Goal: Find contact information: Find contact information

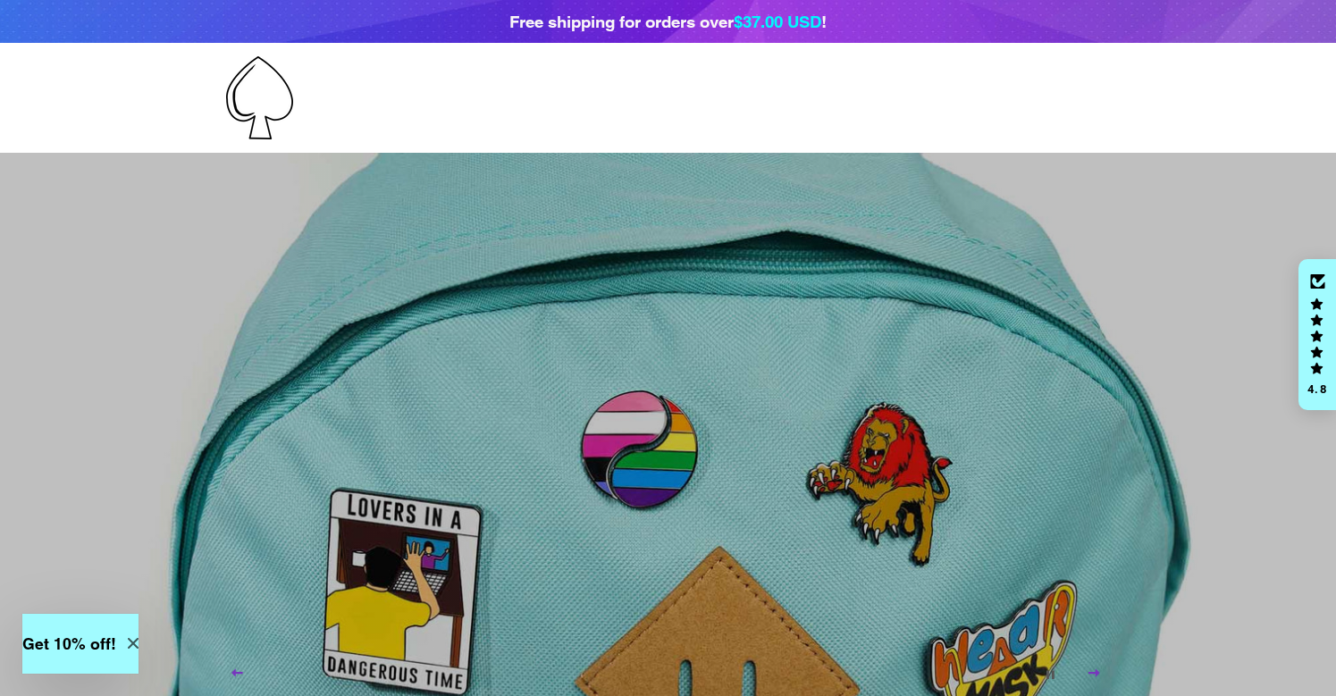
click at [214, 93] on div "Site navigation Home All Products" at bounding box center [668, 97] width 938 height 83
click at [347, 103] on div at bounding box center [373, 97] width 295 height 83
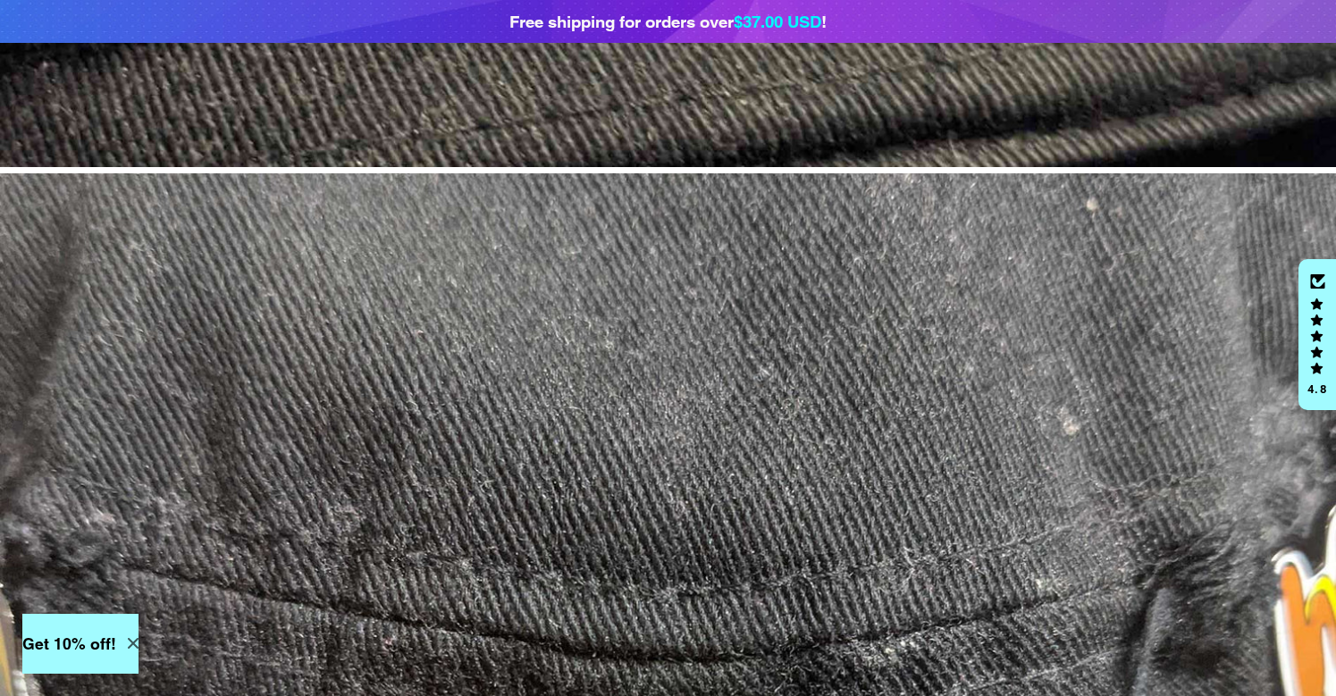
scroll to position [2974, 0]
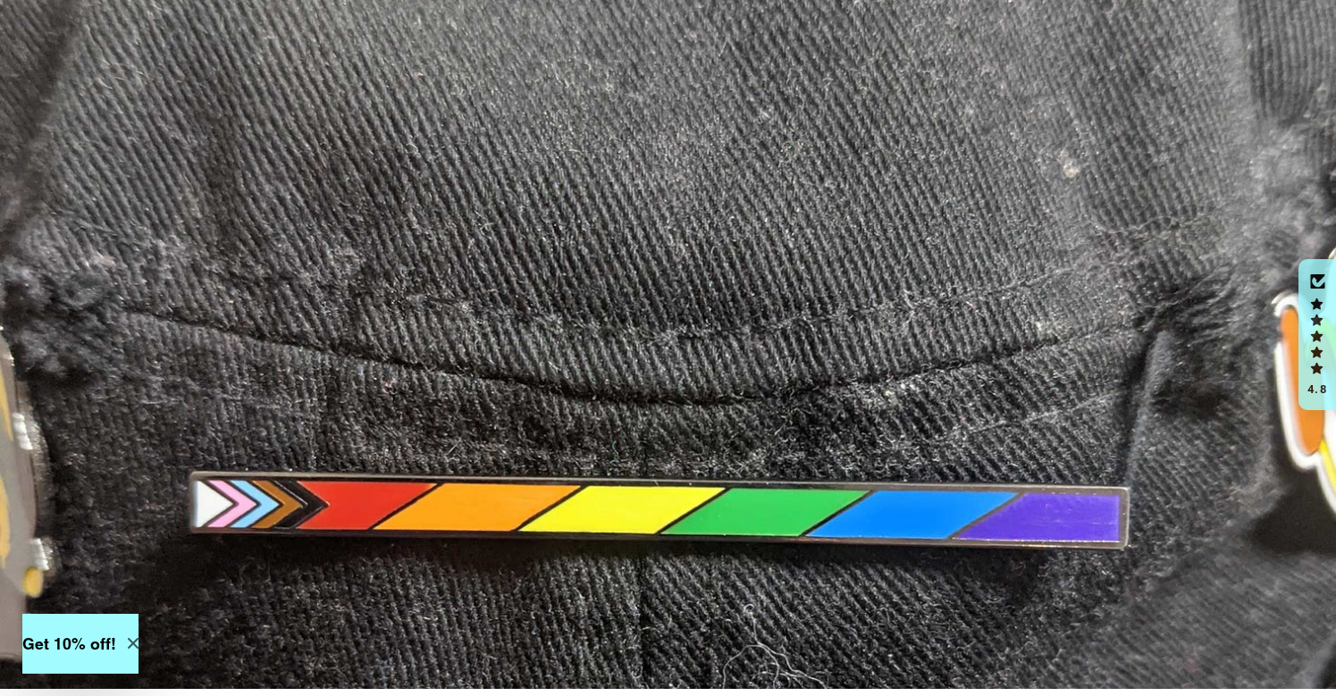
click at [1330, 381] on div "4.8" at bounding box center [1318, 335] width 38 height 152
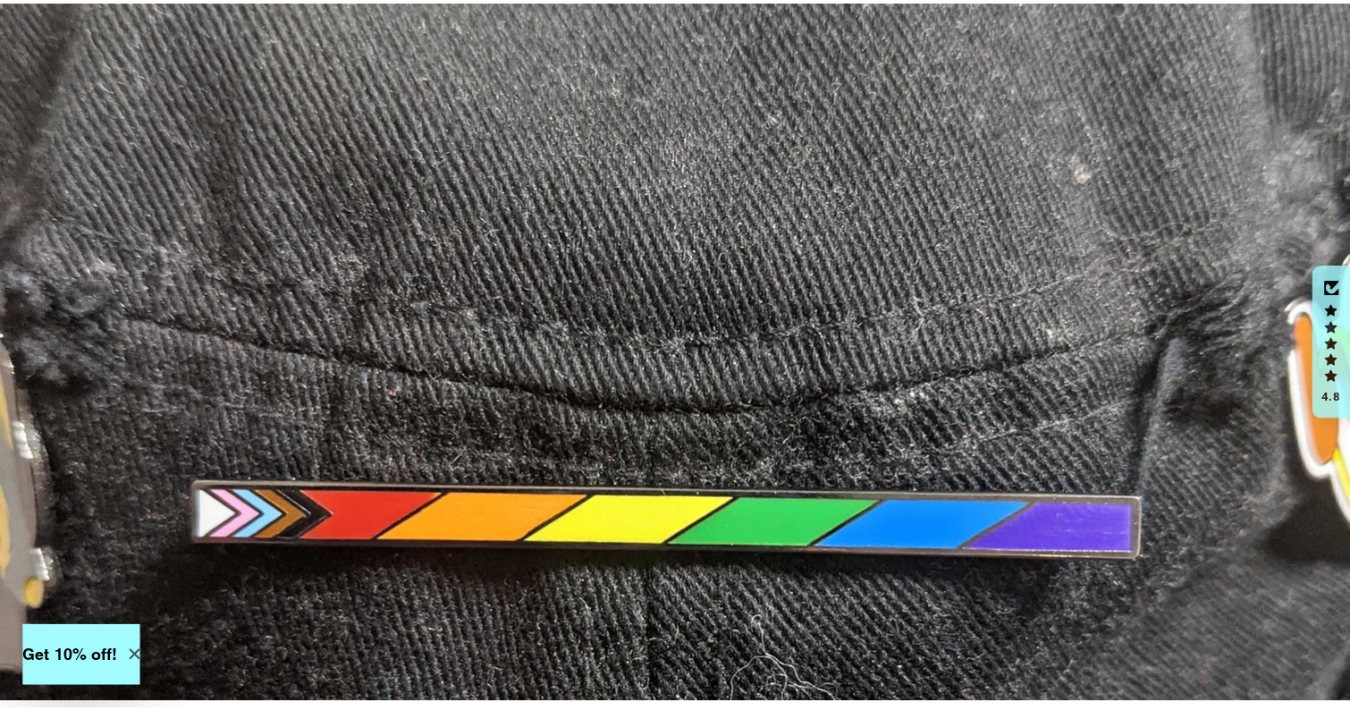
scroll to position [2995, 0]
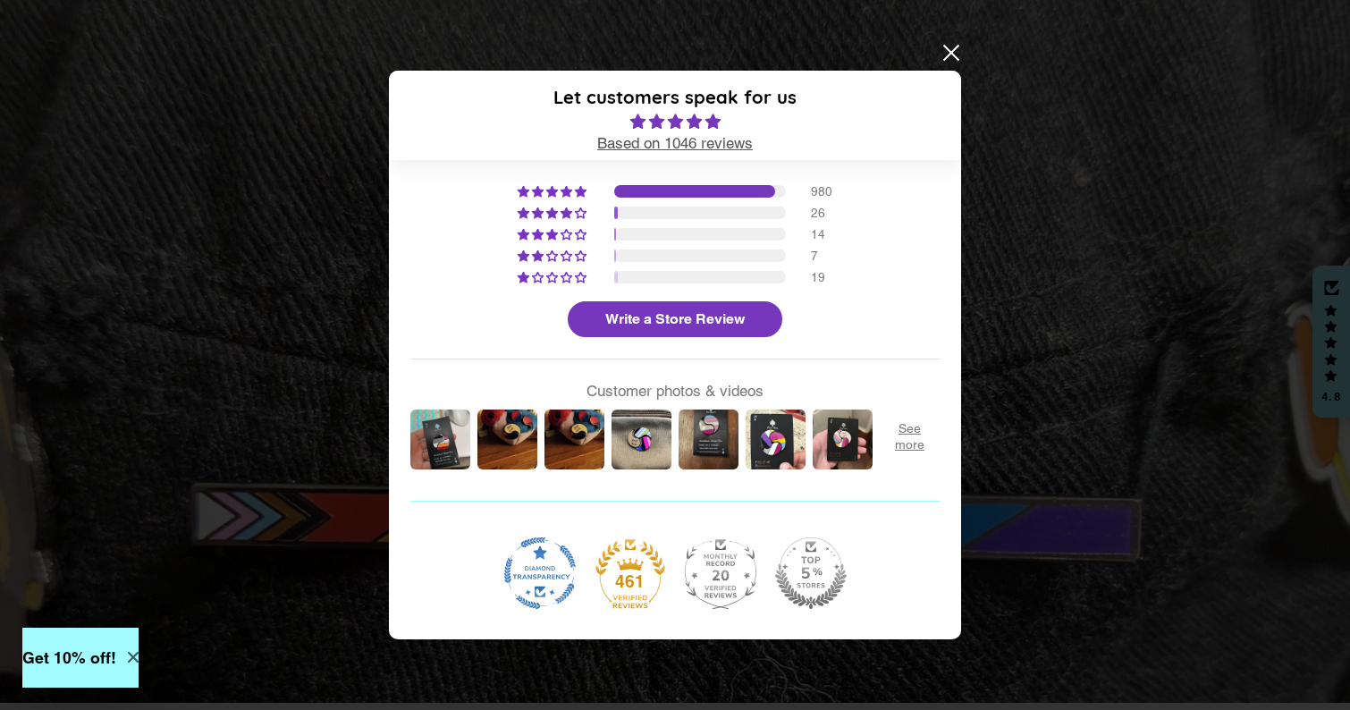
click at [962, 53] on div at bounding box center [675, 355] width 1350 height 710
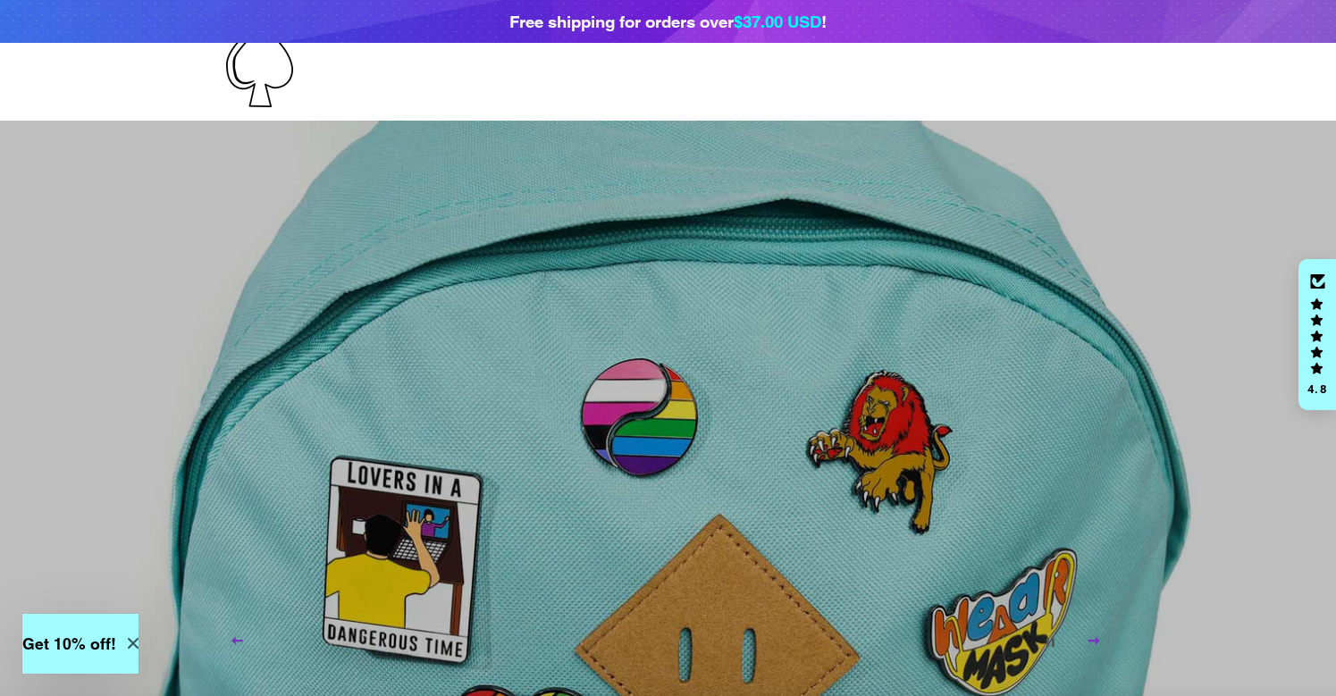
scroll to position [0, 0]
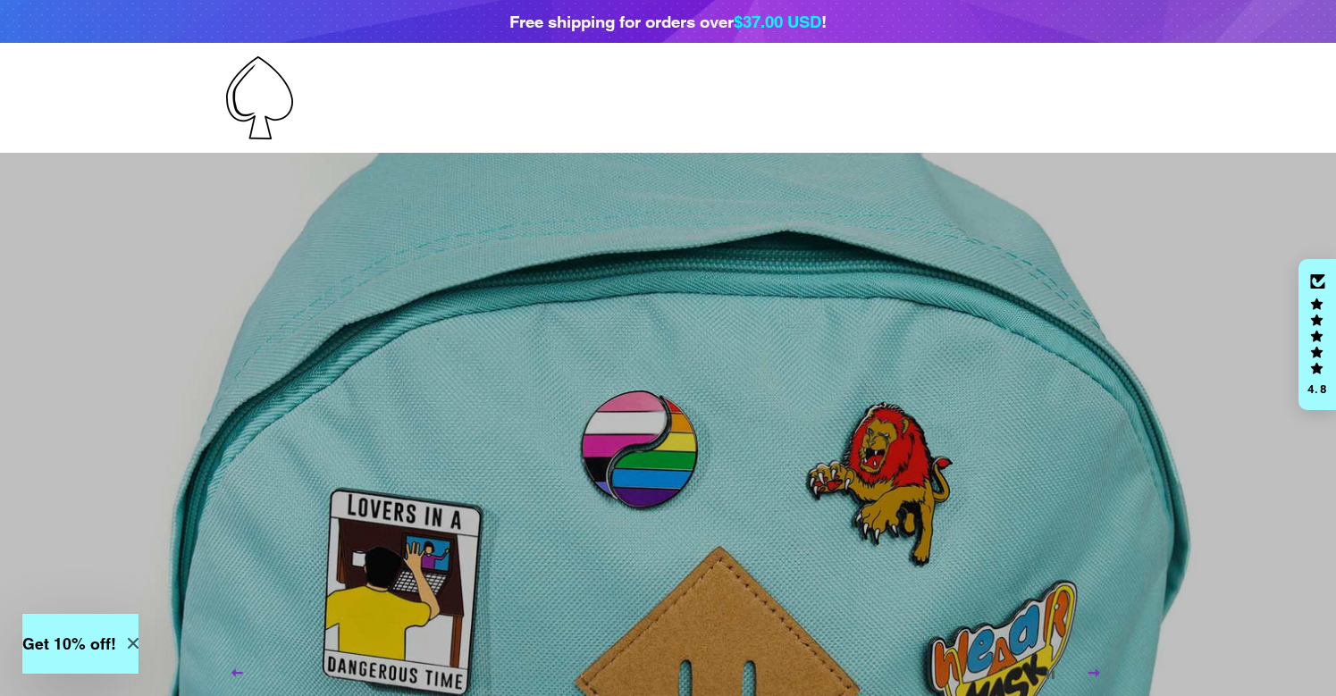
click at [840, 368] on div "LGBT - Body Positive - Social Justice Pin-Ace Pins Shop now" at bounding box center [668, 601] width 885 height 897
click at [726, 388] on div "LGBT - Body Positive - Social Justice Pin-Ace Pins Shop now" at bounding box center [668, 601] width 885 height 897
click at [265, 98] on img at bounding box center [259, 97] width 67 height 83
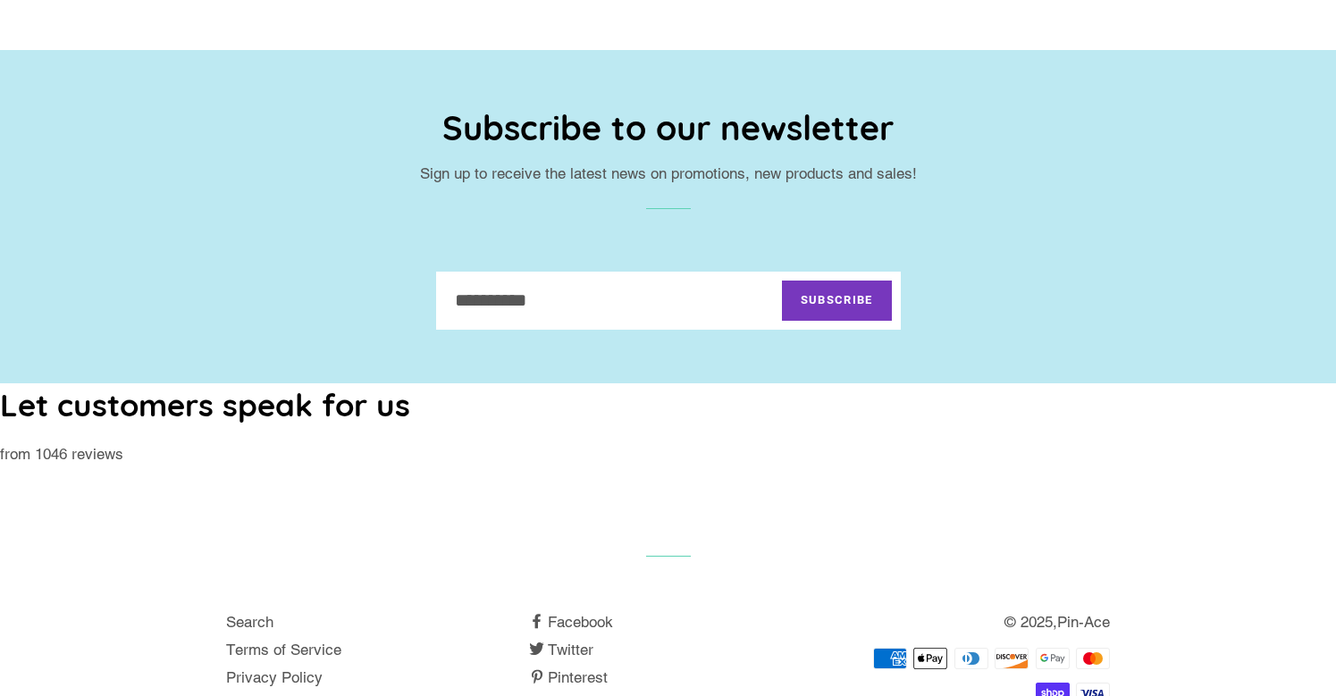
scroll to position [1398, 0]
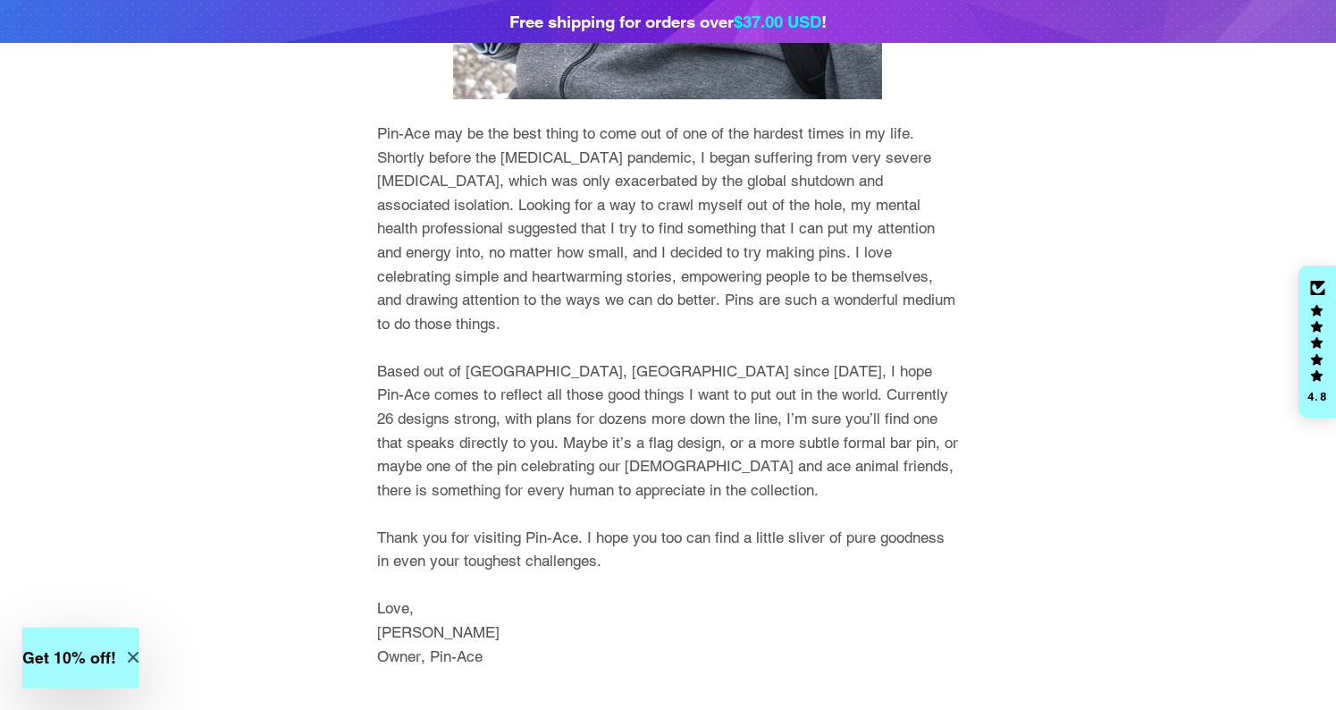
scroll to position [701, 0]
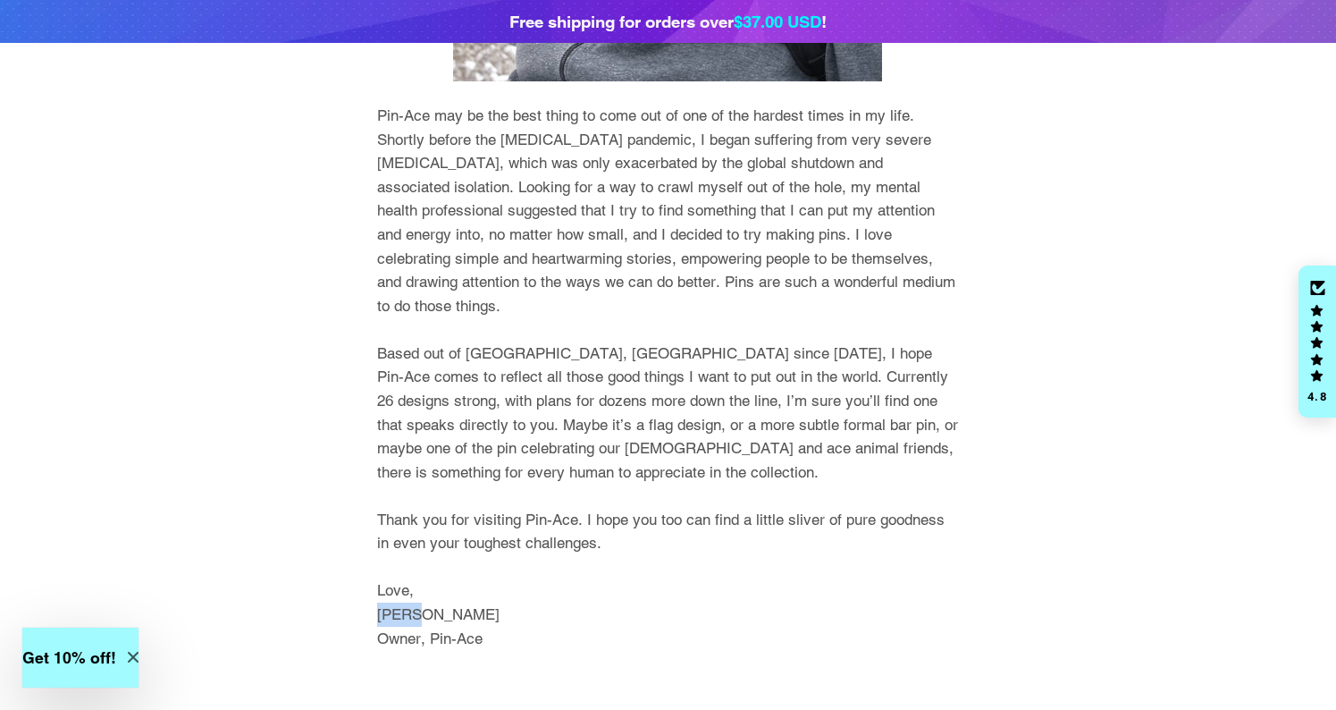
drag, startPoint x: 433, startPoint y: 618, endPoint x: 372, endPoint y: 615, distance: 60.8
click at [372, 615] on div "Pin-Ace may be the best thing to come out of one of the hardest times in my lif…" at bounding box center [654, 150] width 608 height 997
copy span "Darcy"
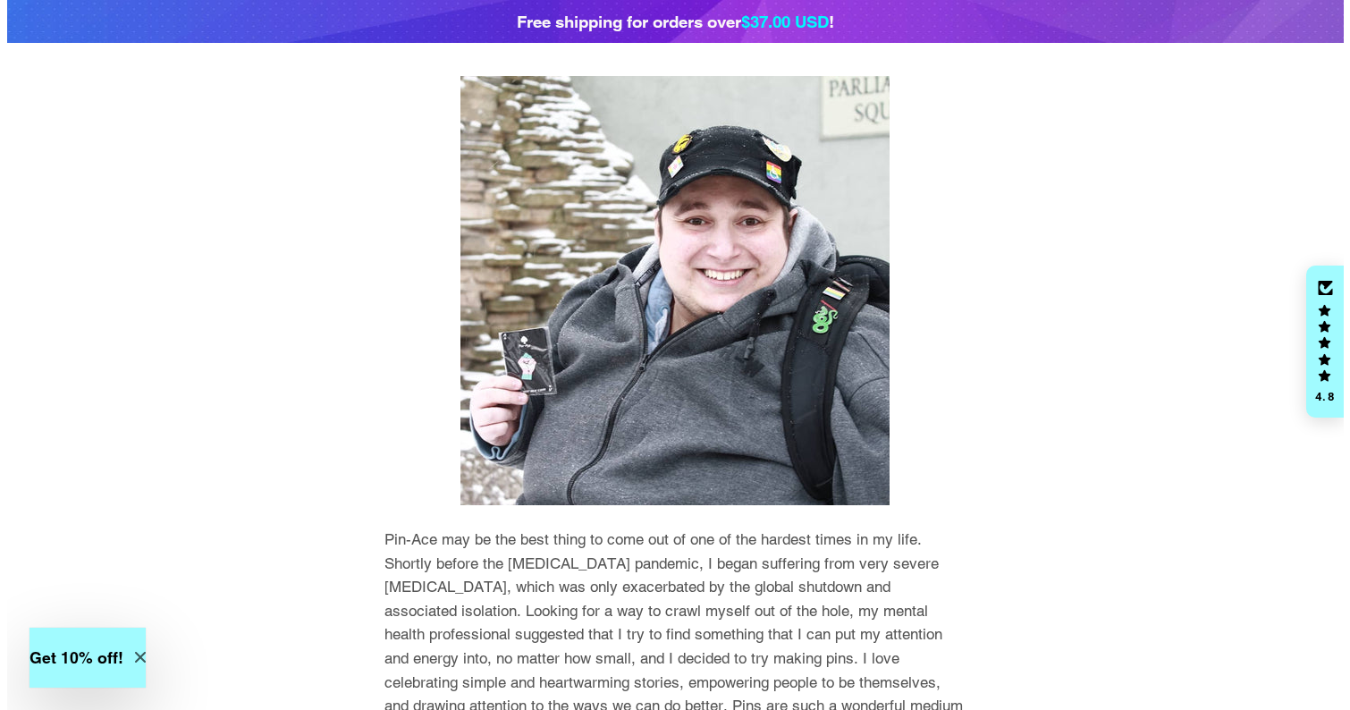
scroll to position [0, 0]
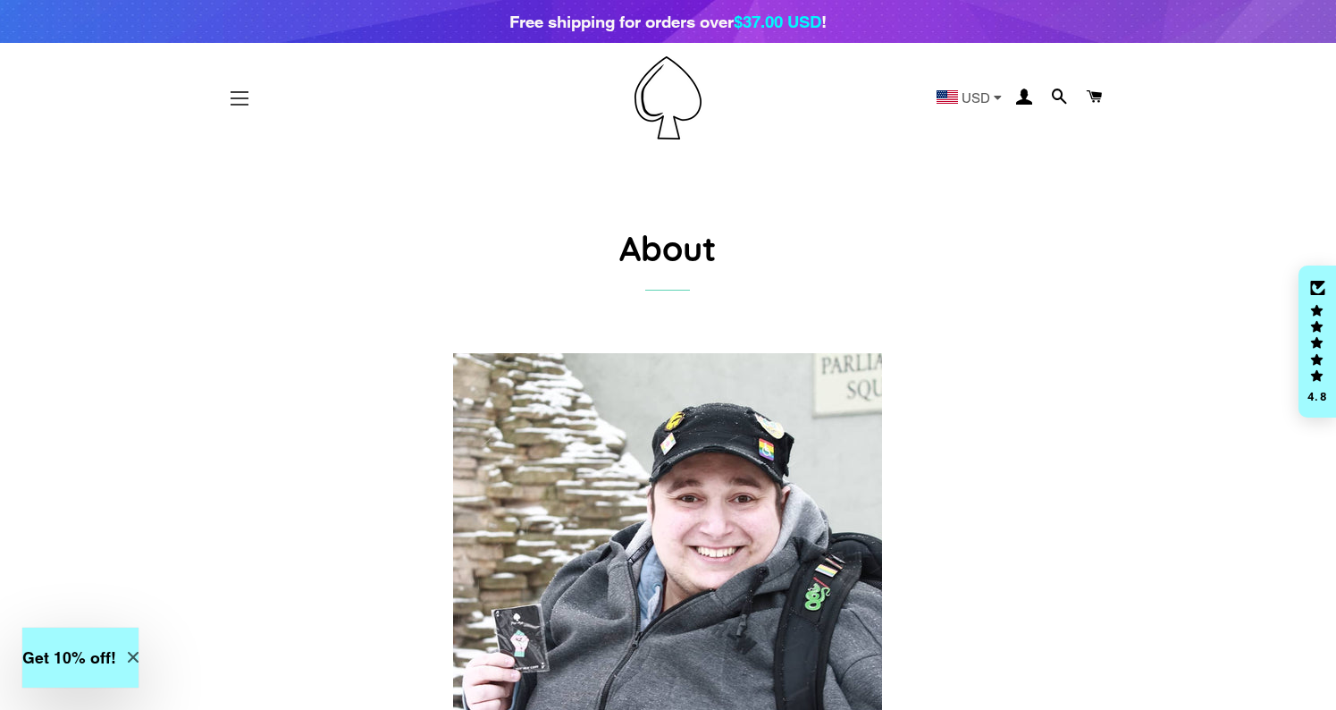
click at [220, 100] on button "Site navigation" at bounding box center [239, 98] width 45 height 45
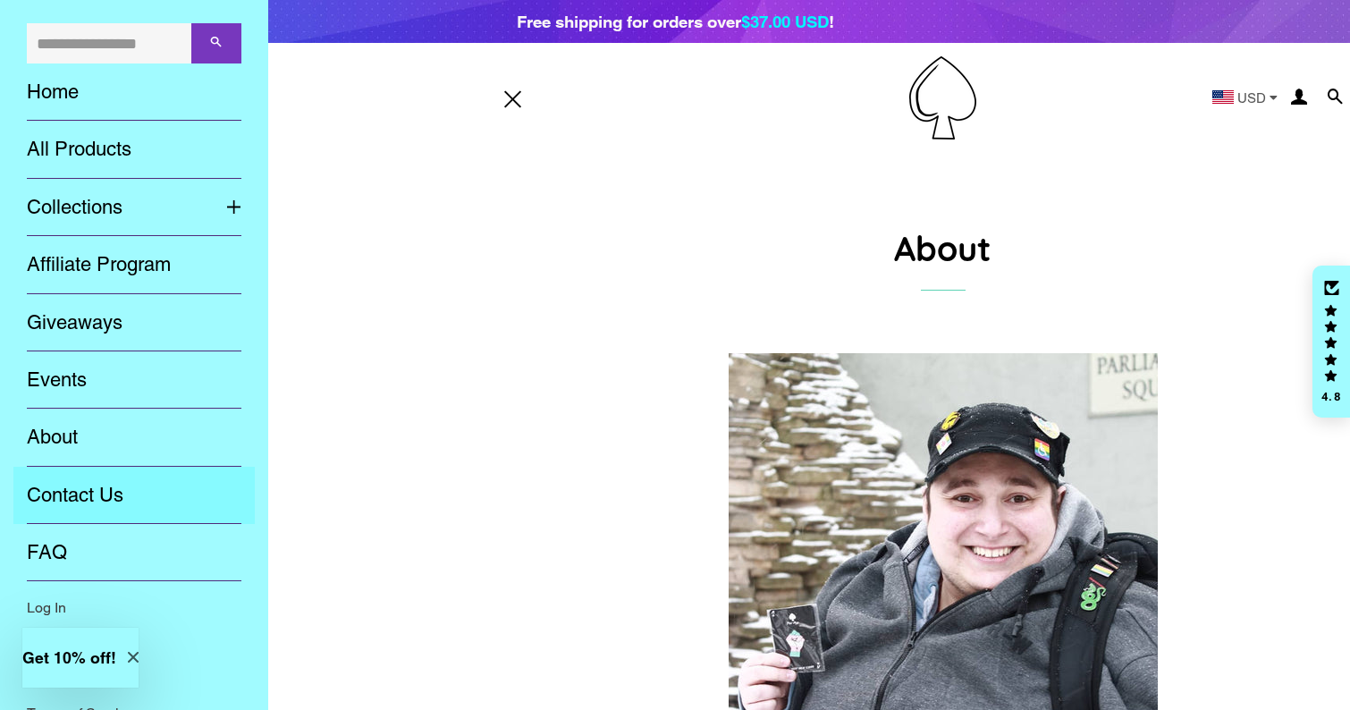
click at [73, 499] on link "Contact Us" at bounding box center [133, 495] width 241 height 57
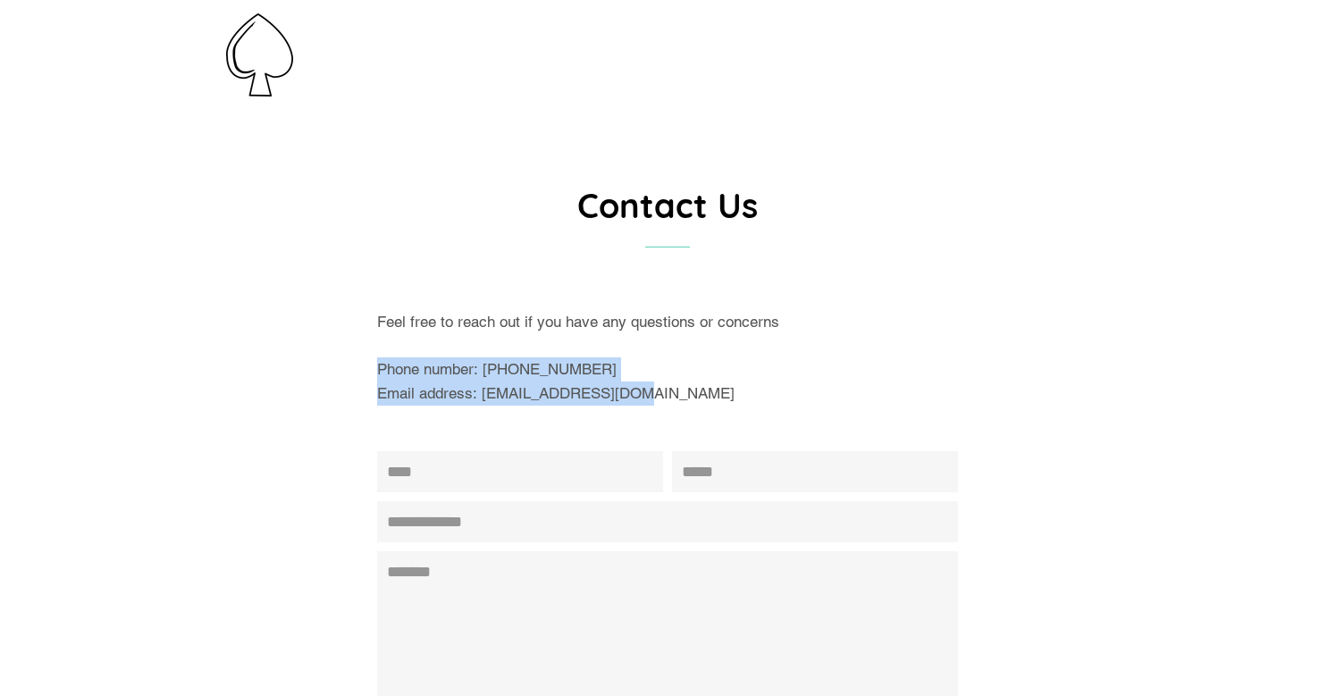
click at [361, 361] on div "Feel free to reach out if you have any questions or concerns Phone number: [PHO…" at bounding box center [654, 593] width 608 height 567
